Goal: Task Accomplishment & Management: Complete application form

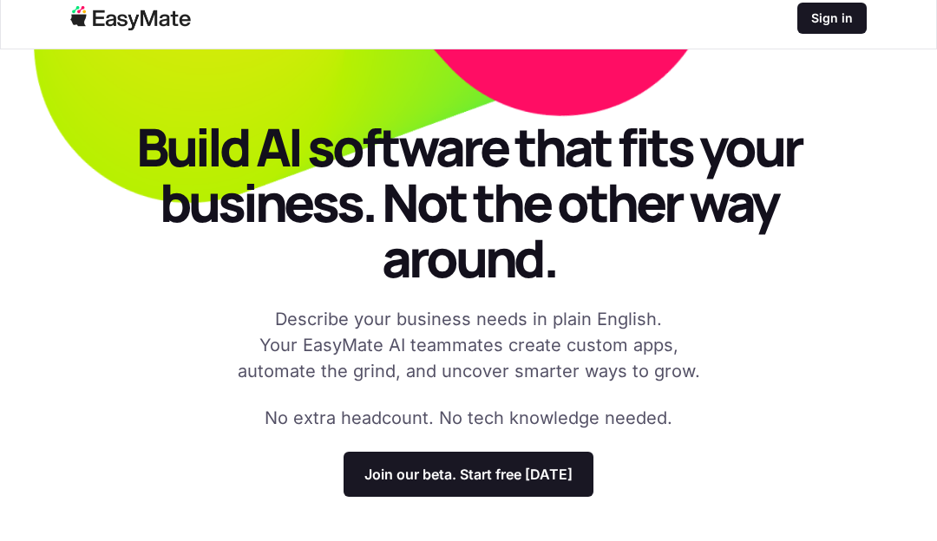
click at [543, 479] on p "Join our beta. Start free [DATE]" at bounding box center [468, 474] width 208 height 17
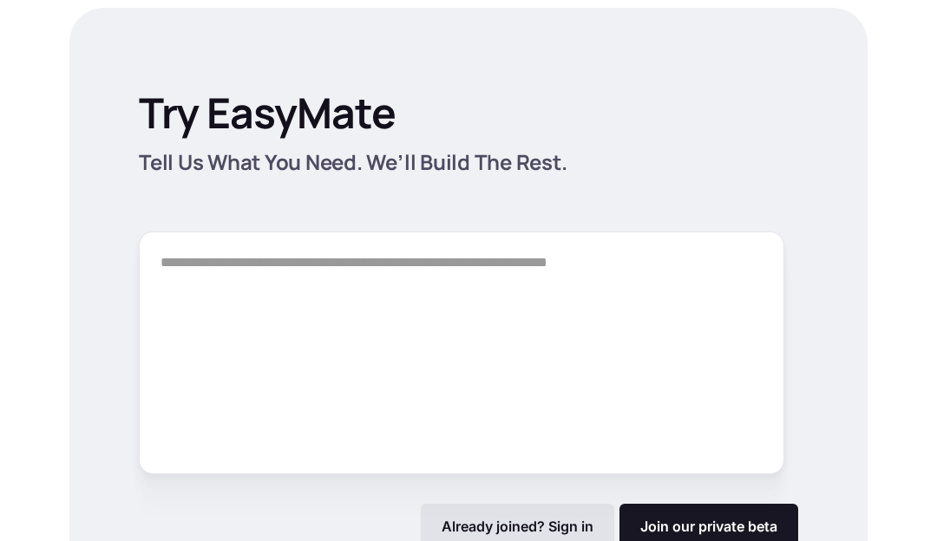
scroll to position [2447, 0]
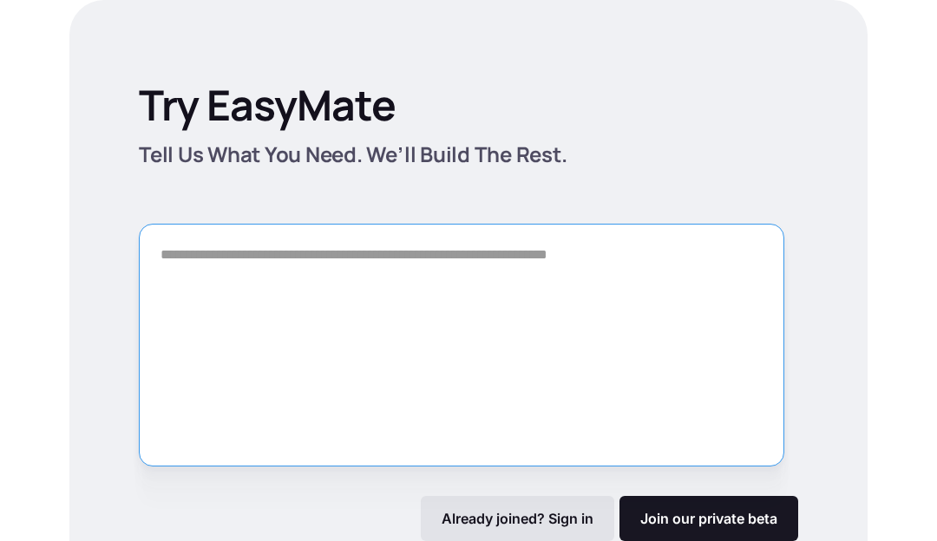
click at [677, 276] on textarea "Form" at bounding box center [461, 345] width 645 height 243
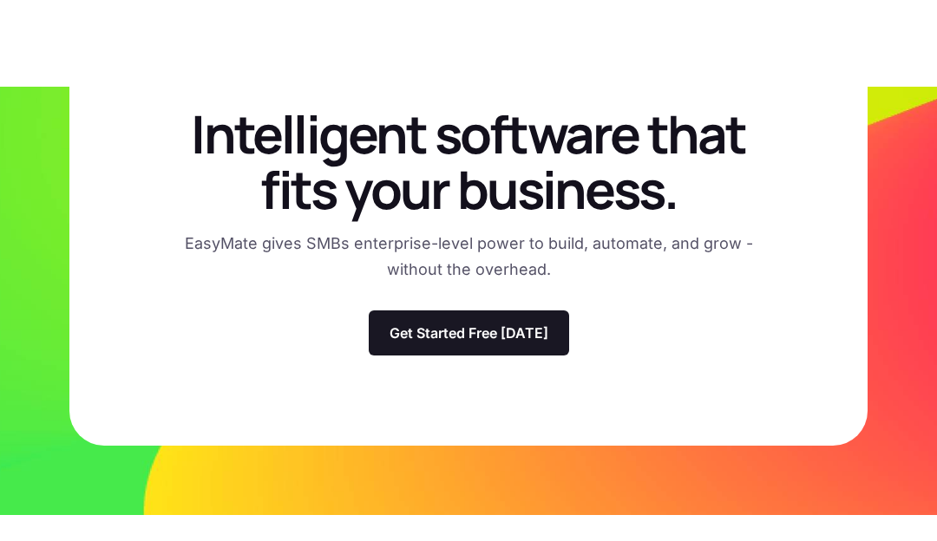
scroll to position [6387, 0]
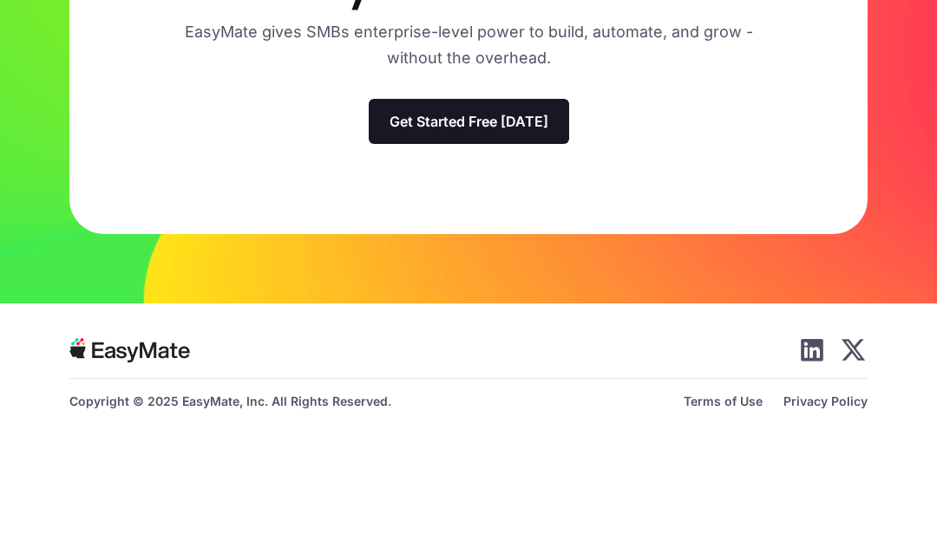
click at [529, 212] on p "Get Started Free [DATE]" at bounding box center [468, 220] width 159 height 17
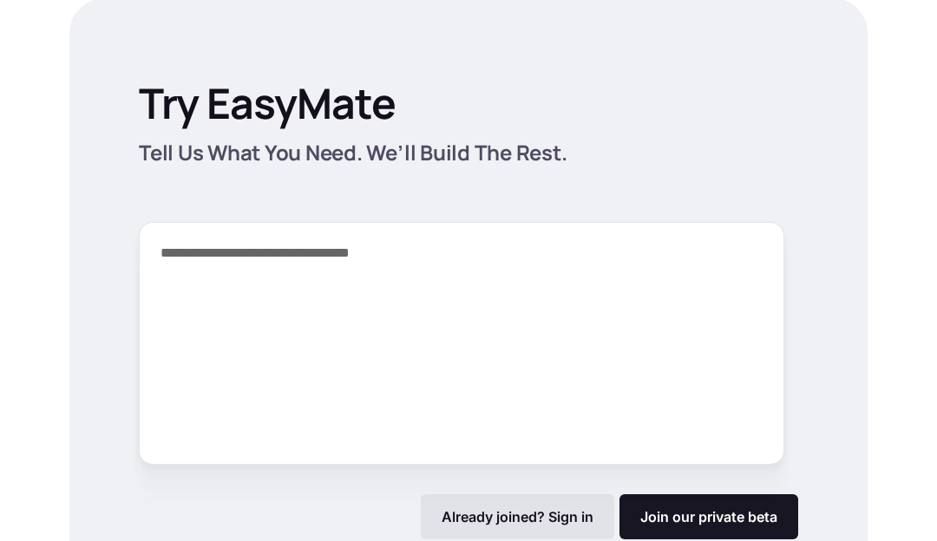
scroll to position [2447, 0]
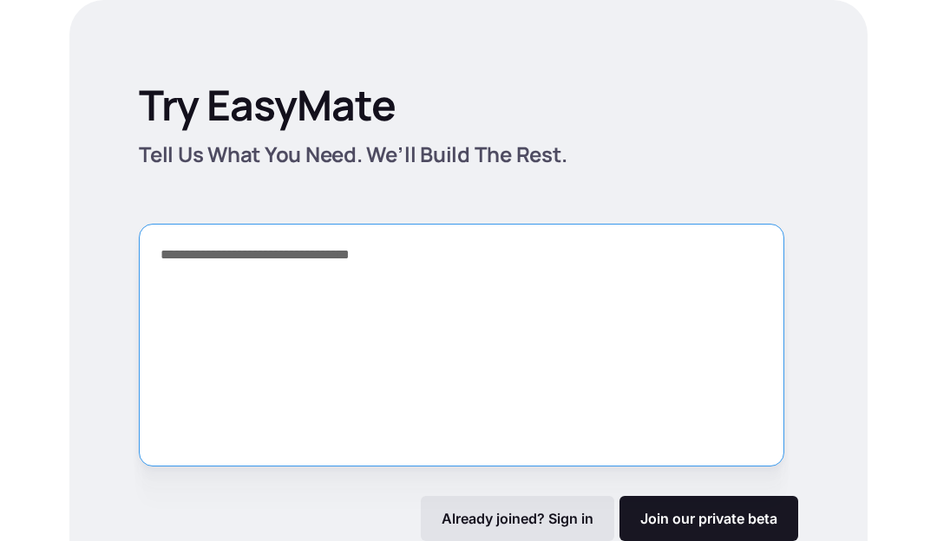
click at [521, 248] on textarea "**********" at bounding box center [461, 345] width 645 height 243
type textarea "*"
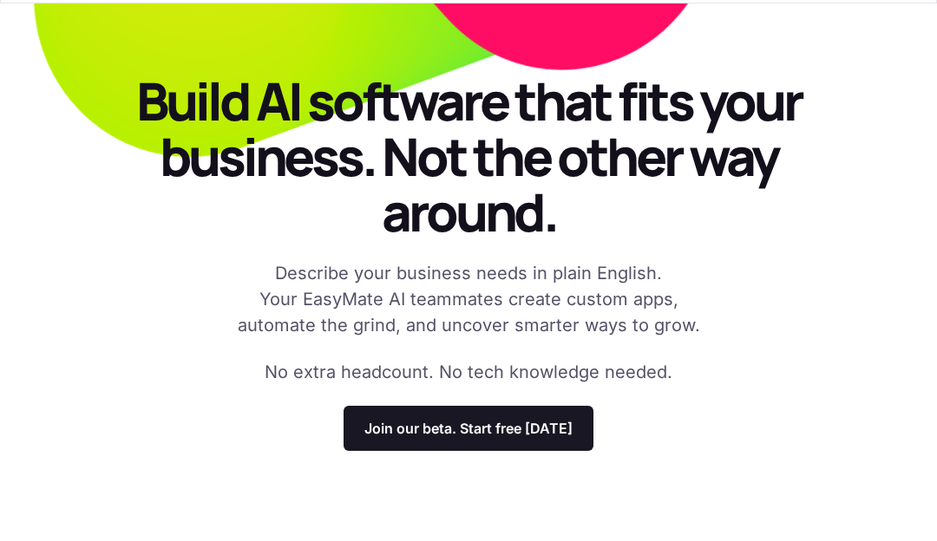
scroll to position [0, 0]
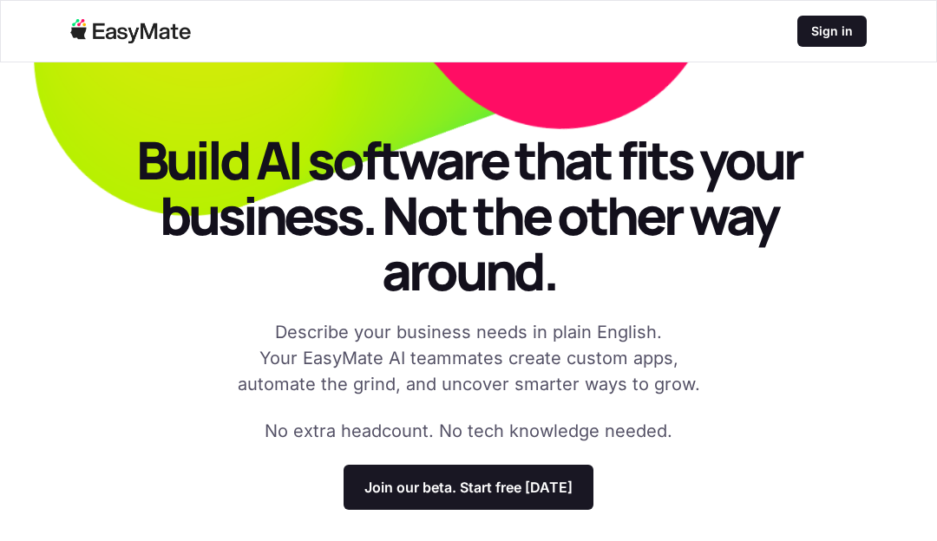
click at [826, 32] on p "Sign in" at bounding box center [832, 31] width 42 height 17
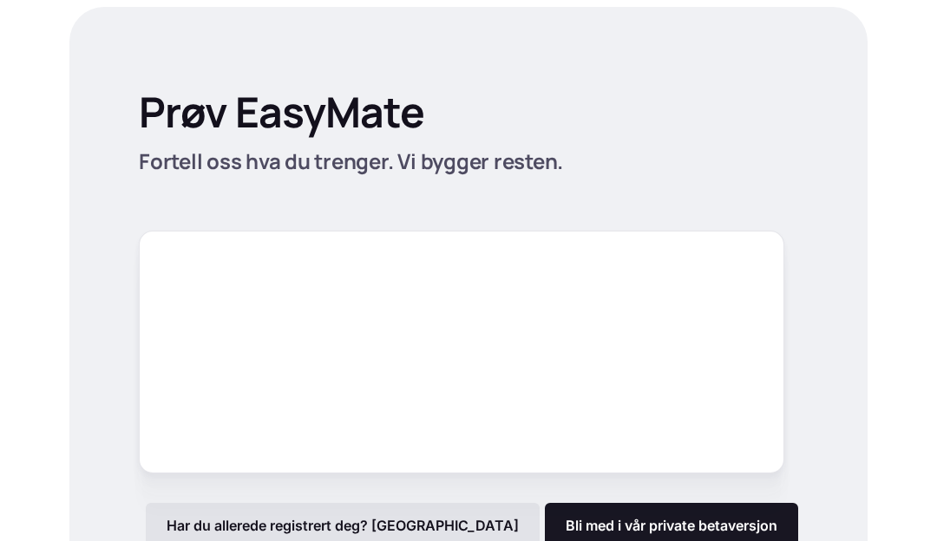
scroll to position [2507, 0]
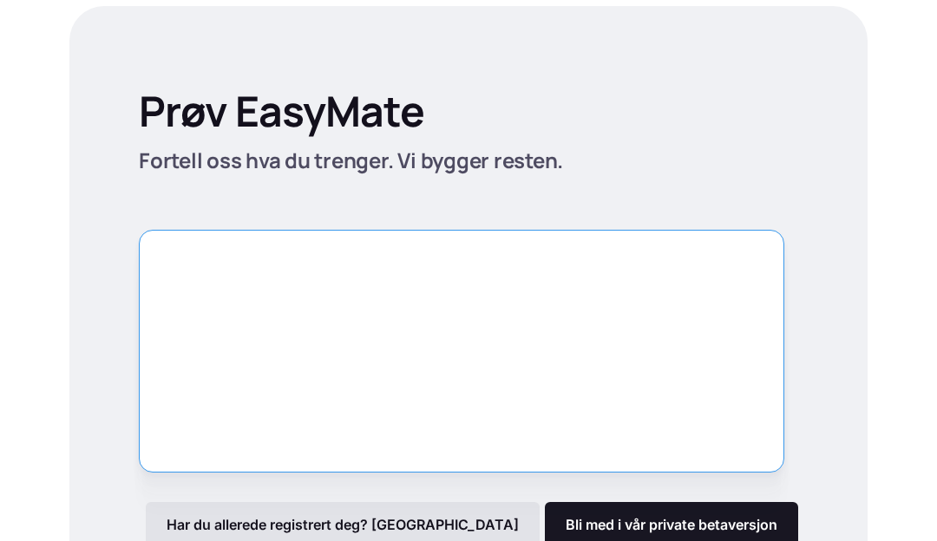
click at [708, 253] on textarea "Skjema" at bounding box center [461, 351] width 645 height 243
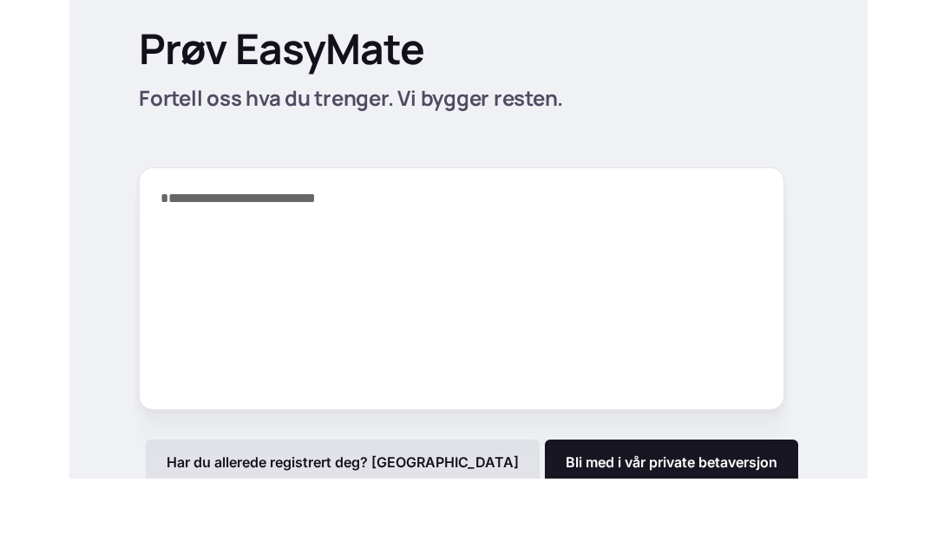
click at [734, 516] on font "Bli med i vår private betaversjon" at bounding box center [672, 524] width 212 height 17
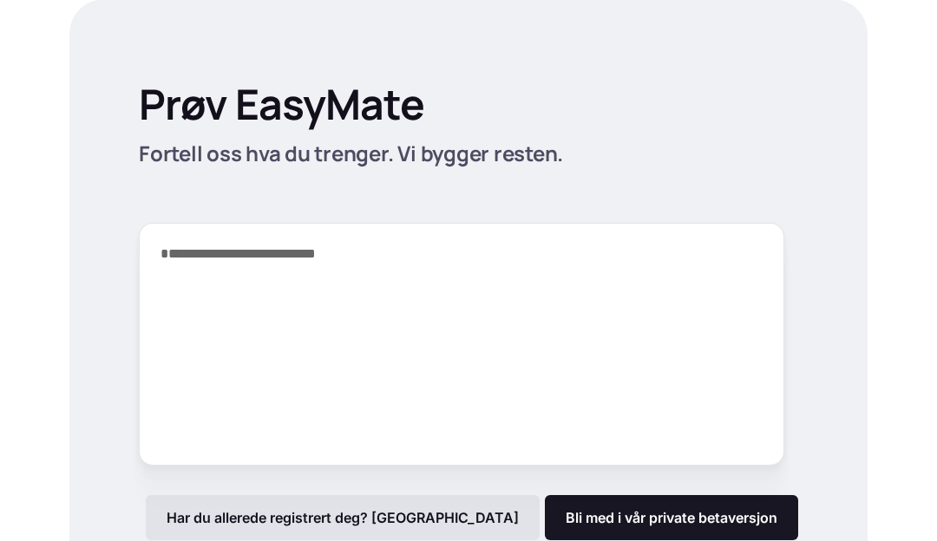
scroll to position [2514, 0]
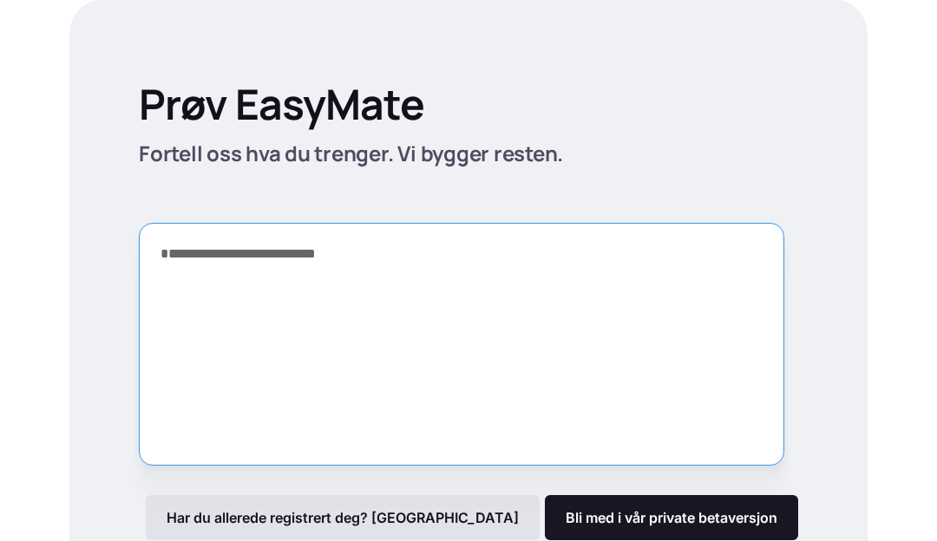
click at [555, 248] on textarea "**********" at bounding box center [461, 344] width 645 height 243
type textarea "*"
